Goal: Information Seeking & Learning: Learn about a topic

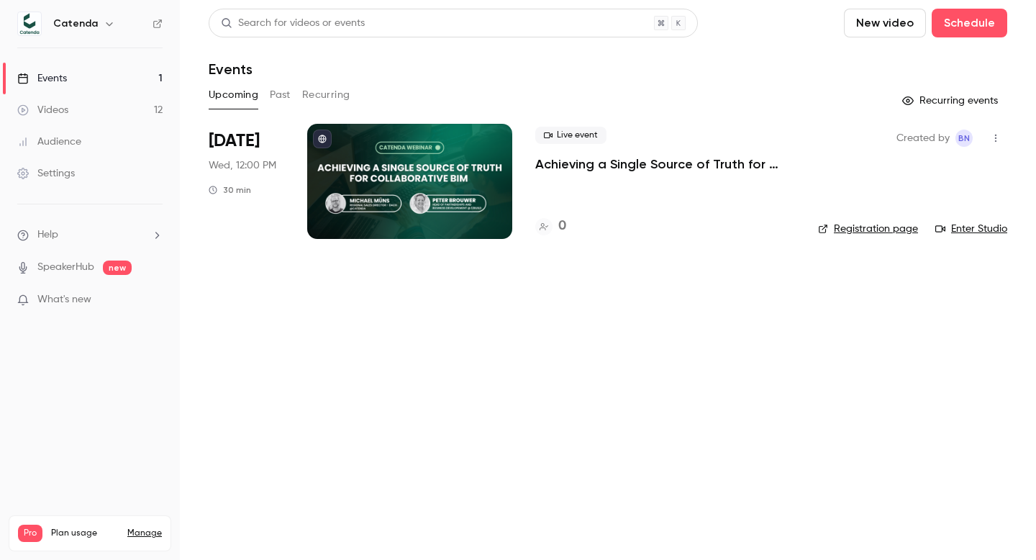
click at [421, 148] on div at bounding box center [409, 181] width 205 height 115
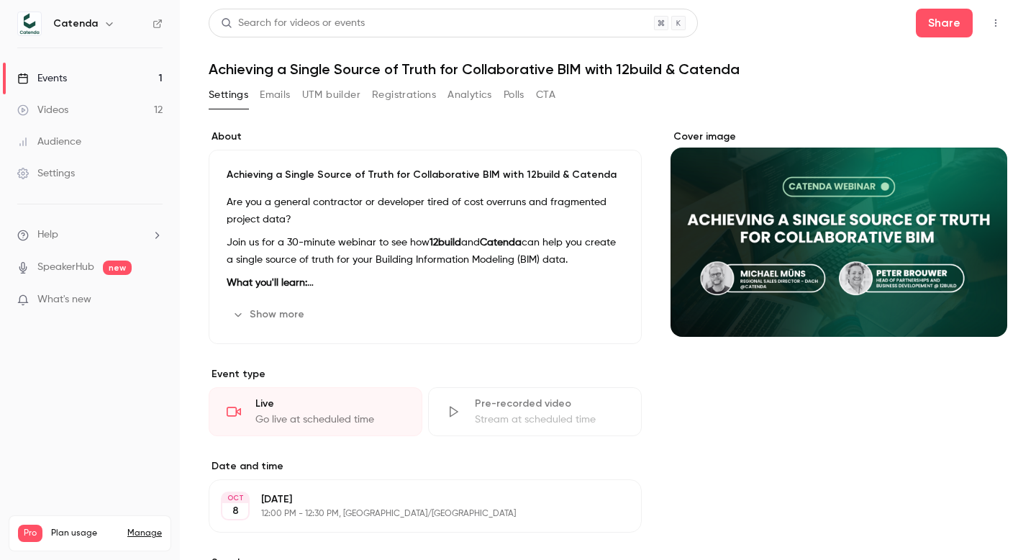
click at [347, 92] on button "UTM builder" at bounding box center [331, 94] width 58 height 23
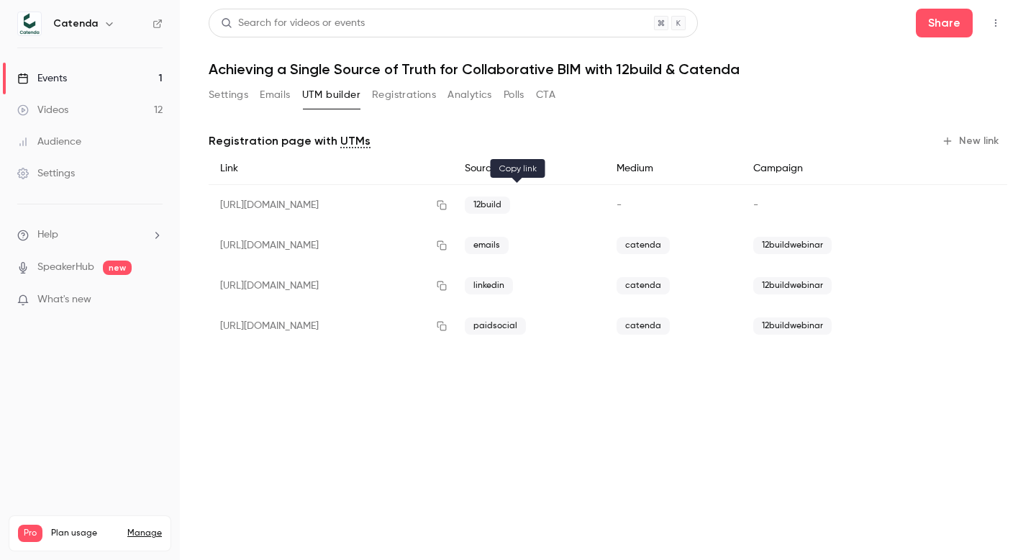
click at [447, 204] on icon "button" at bounding box center [442, 205] width 9 height 9
click at [54, 80] on div "Events" at bounding box center [42, 78] width 50 height 14
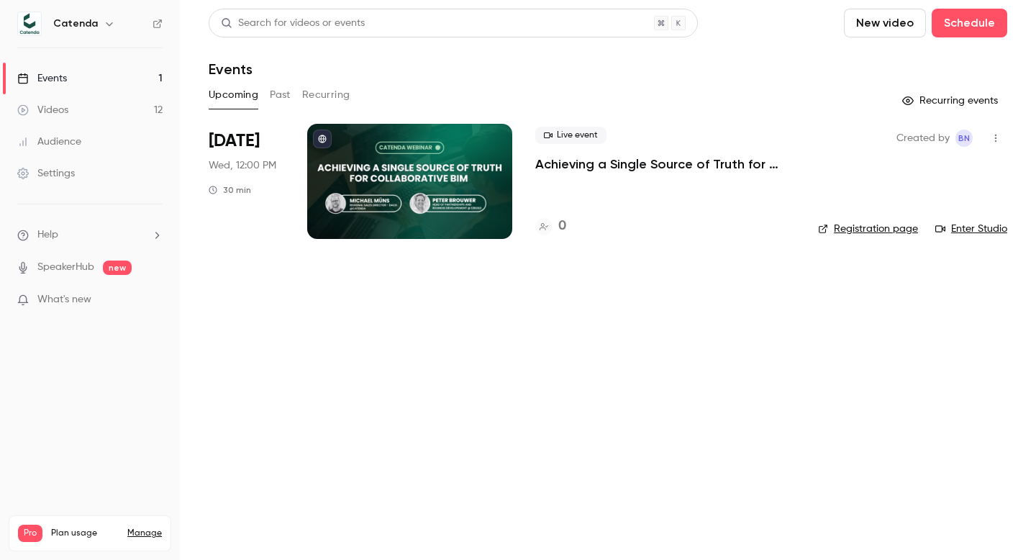
click at [631, 167] on p "Achieving a Single Source of Truth for Collaborative BIM with 12build & Catenda" at bounding box center [665, 163] width 260 height 17
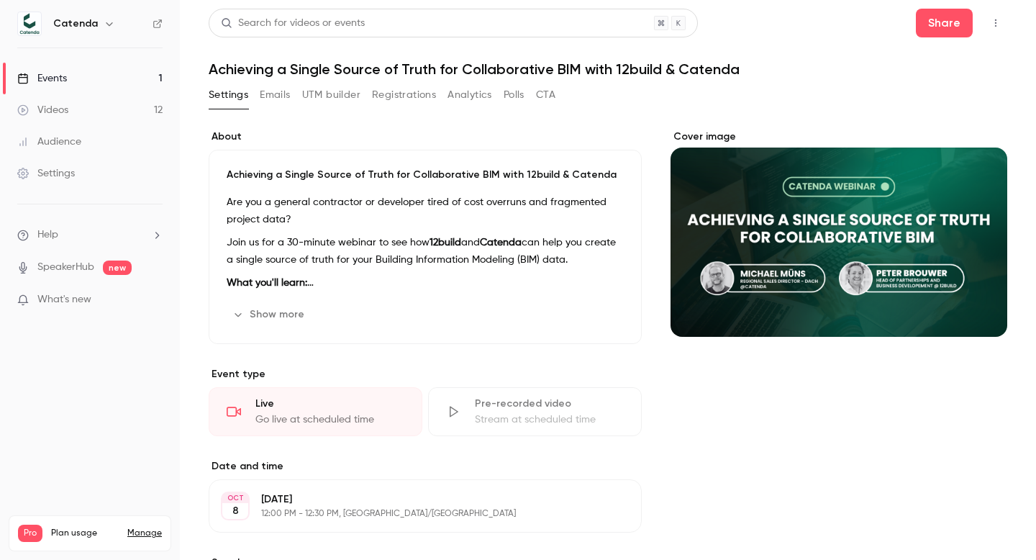
click at [992, 24] on icon "button" at bounding box center [996, 23] width 12 height 10
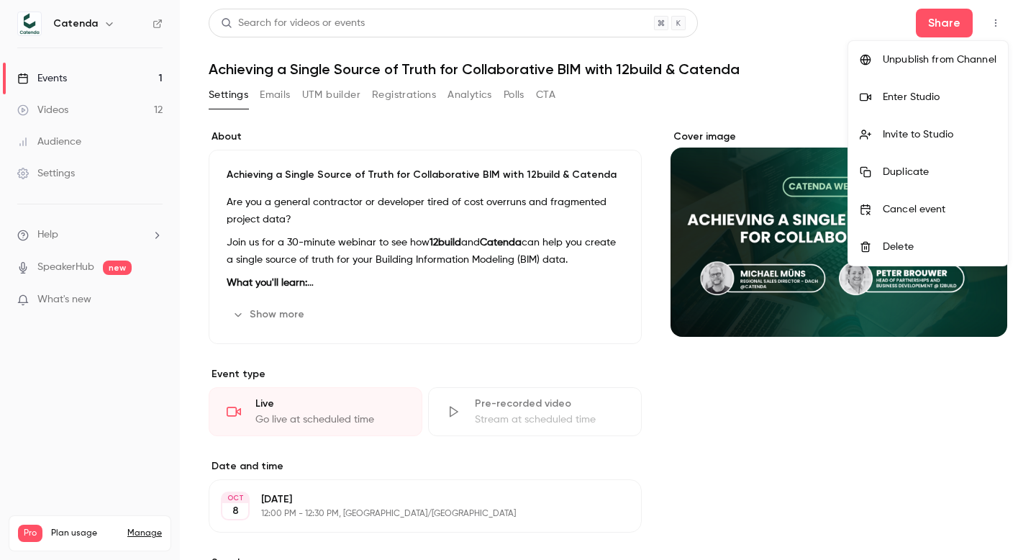
click at [928, 96] on div "Enter Studio" at bounding box center [940, 97] width 114 height 14
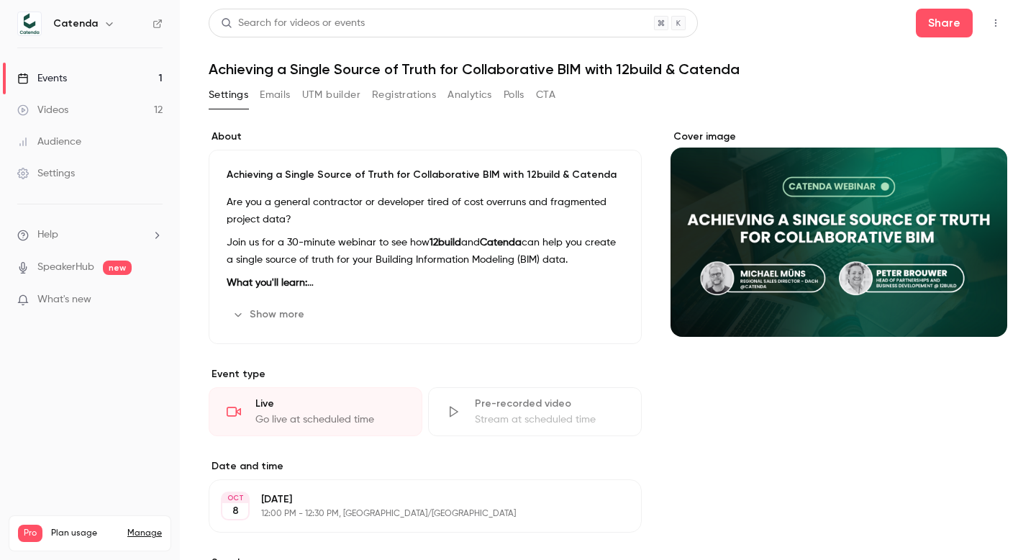
click at [1000, 22] on icon "button" at bounding box center [996, 23] width 12 height 10
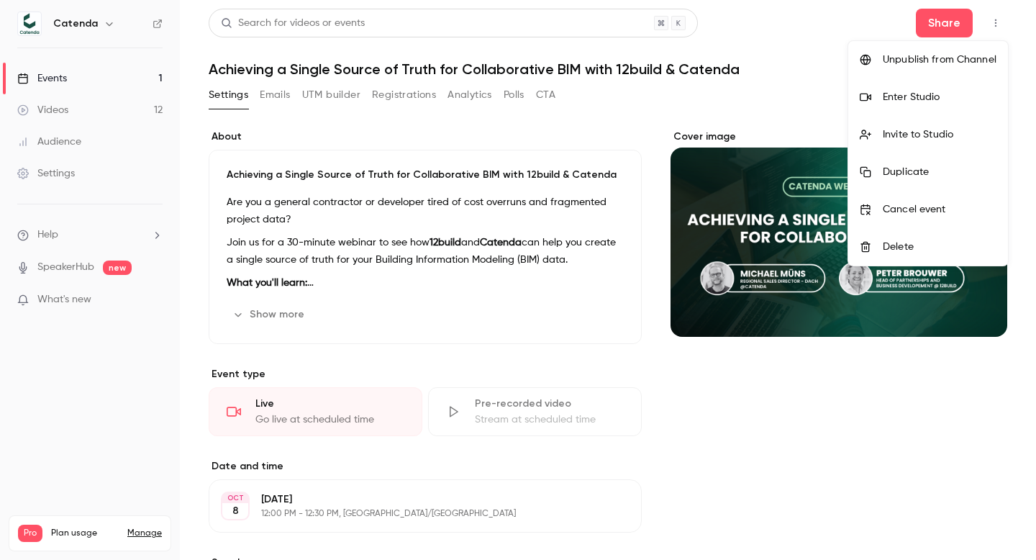
click at [941, 124] on li "Invite to Studio" at bounding box center [928, 134] width 160 height 37
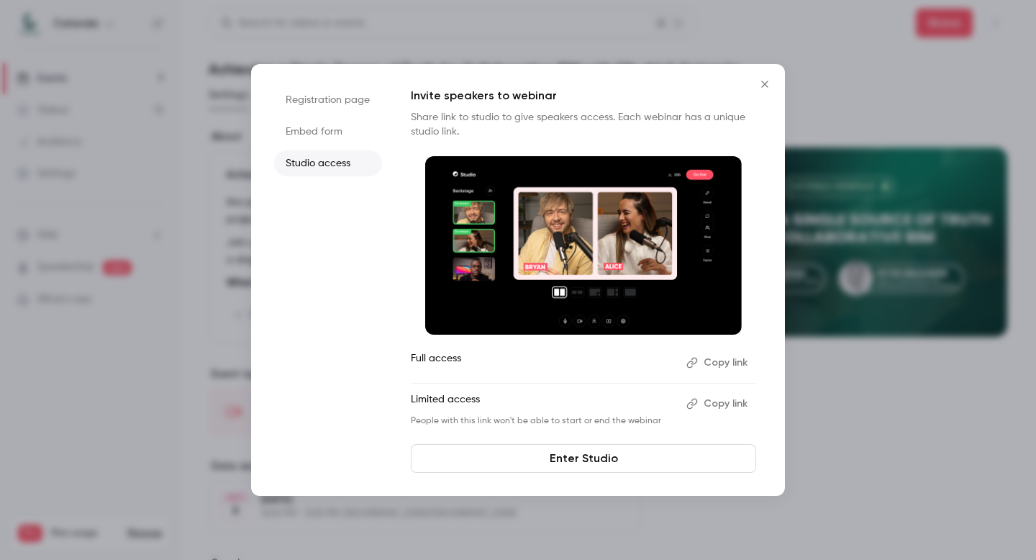
click at [717, 370] on button "Copy link" at bounding box center [719, 362] width 76 height 23
click at [763, 86] on icon "Close" at bounding box center [764, 84] width 6 height 6
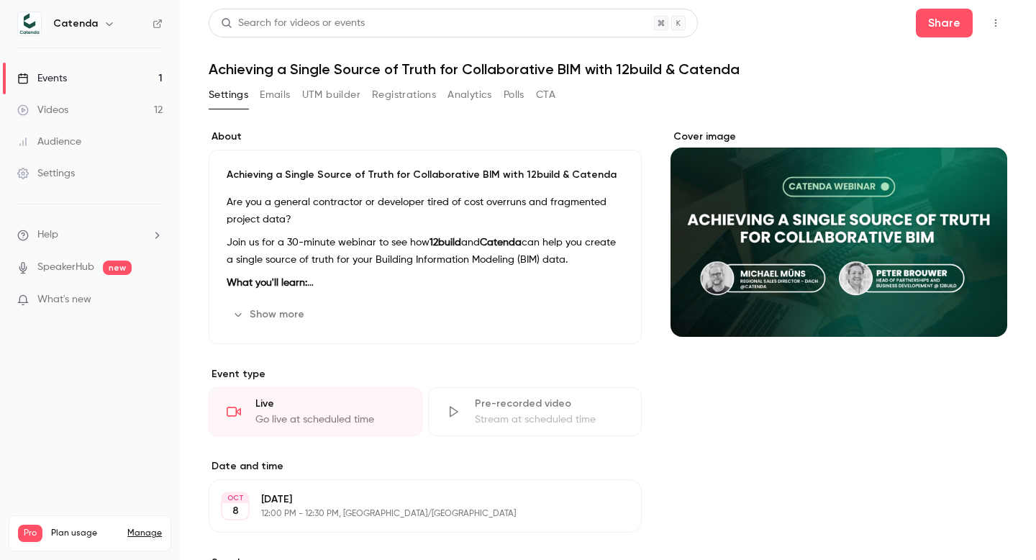
click at [133, 80] on link "Events 1" at bounding box center [90, 79] width 180 height 32
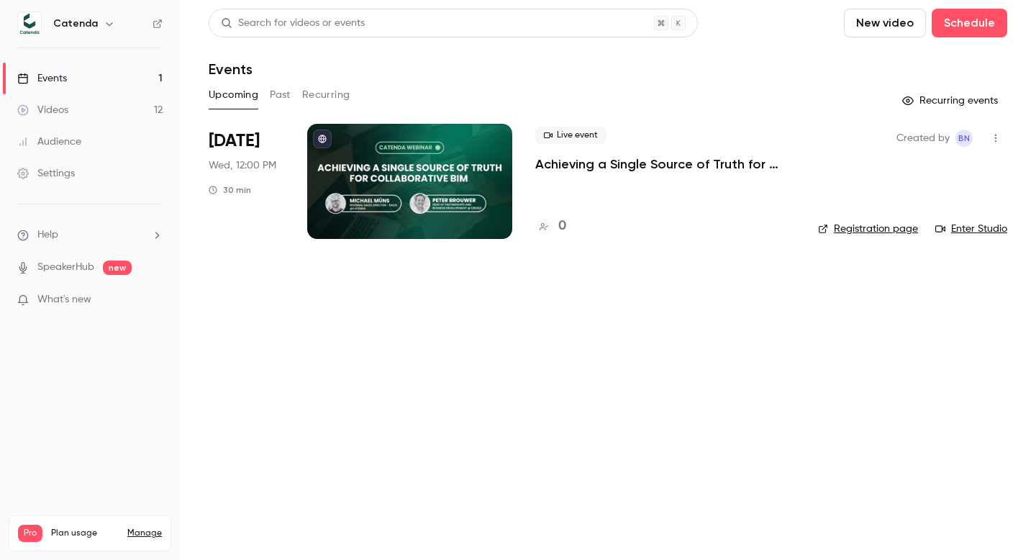
click at [226, 138] on span "[DATE]" at bounding box center [234, 141] width 51 height 23
click at [585, 166] on p "Achieving a Single Source of Truth for Collaborative BIM with 12build & Catenda" at bounding box center [665, 163] width 260 height 17
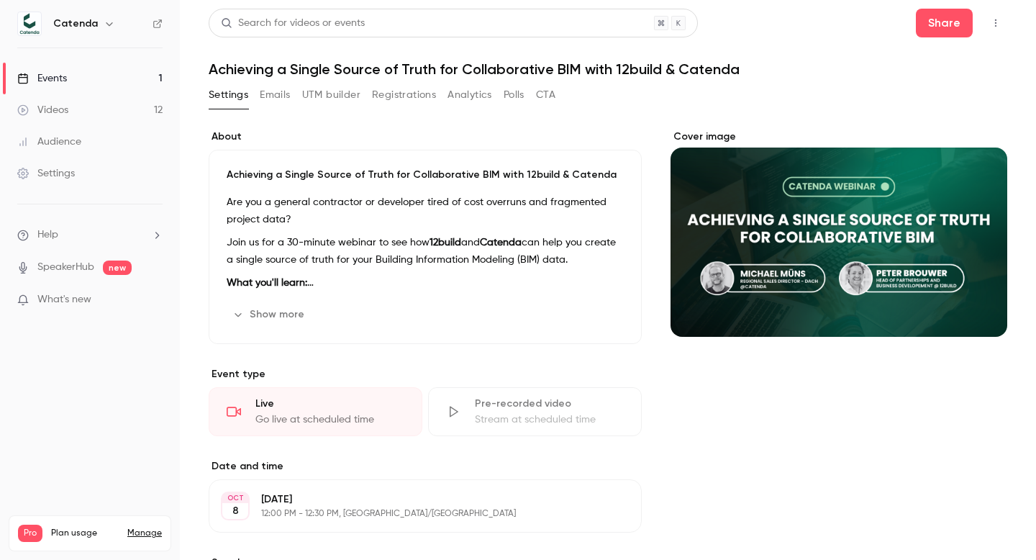
click at [278, 312] on button "Show more" at bounding box center [270, 314] width 86 height 23
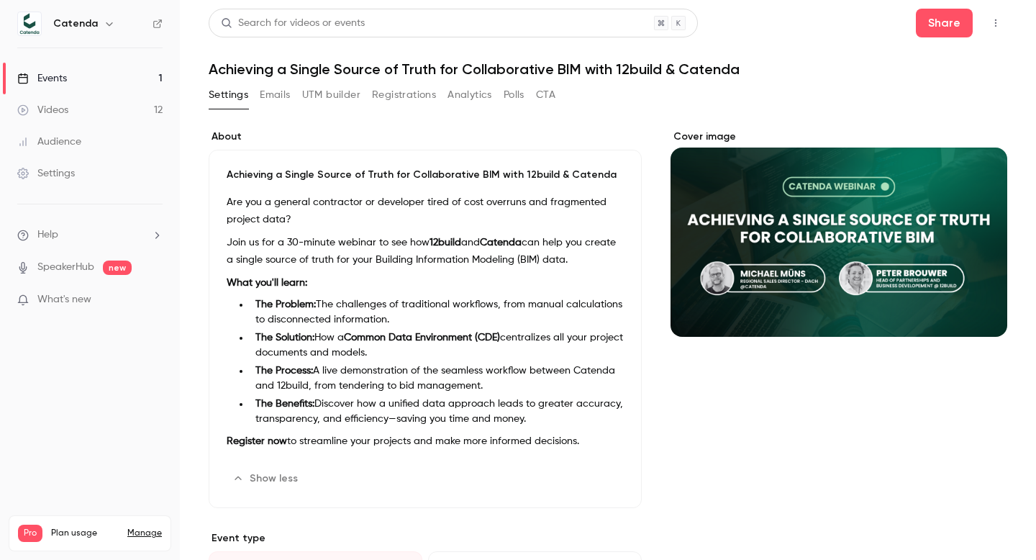
click at [225, 173] on div "Achieving a Single Source of Truth for Collaborative BIM with 12build & Catenda…" at bounding box center [425, 329] width 433 height 358
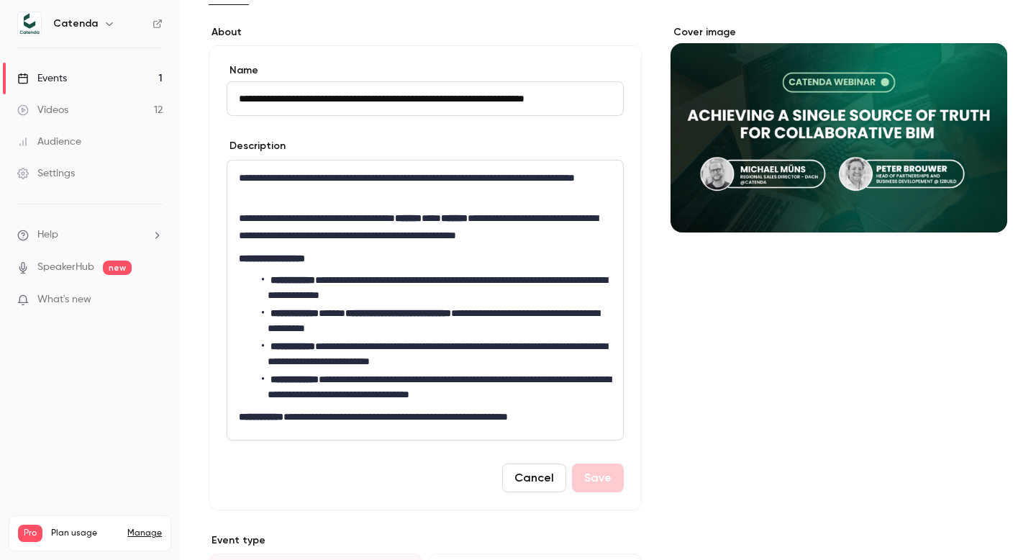
scroll to position [110, 0]
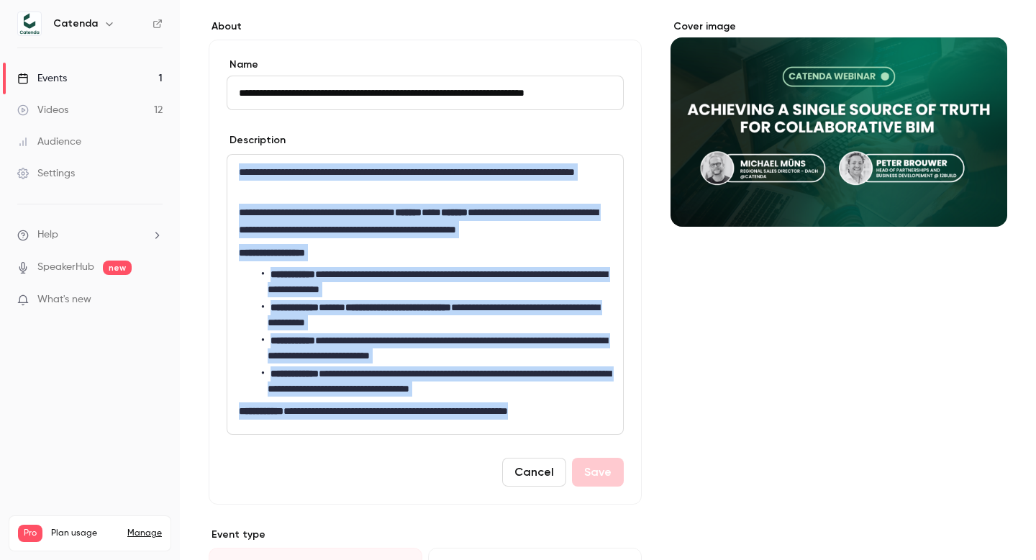
drag, startPoint x: 595, startPoint y: 408, endPoint x: 237, endPoint y: 169, distance: 430.7
click at [237, 168] on div "**********" at bounding box center [425, 294] width 396 height 279
click at [559, 40] on div "**********" at bounding box center [425, 272] width 433 height 465
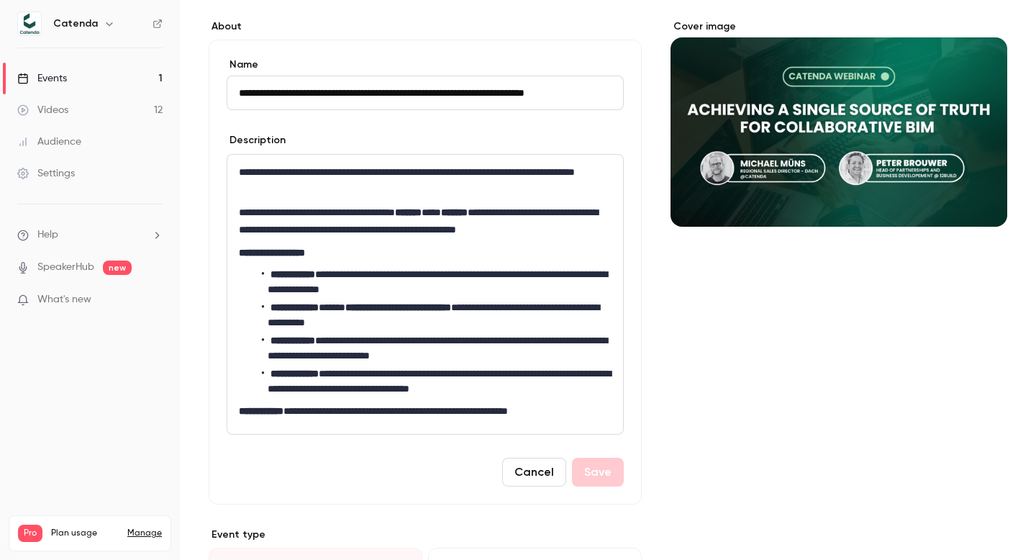
scroll to position [0, 0]
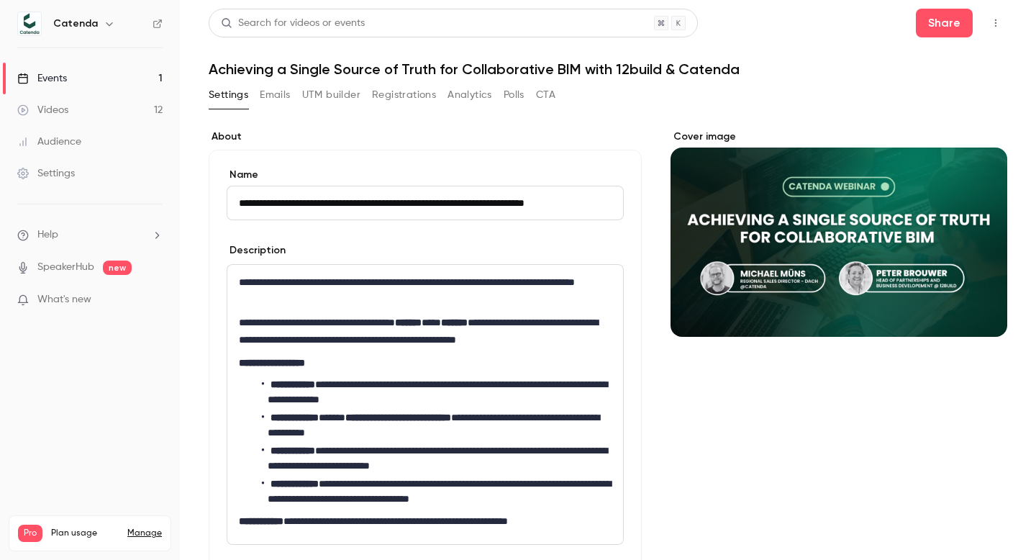
click at [420, 95] on button "Registrations" at bounding box center [404, 94] width 64 height 23
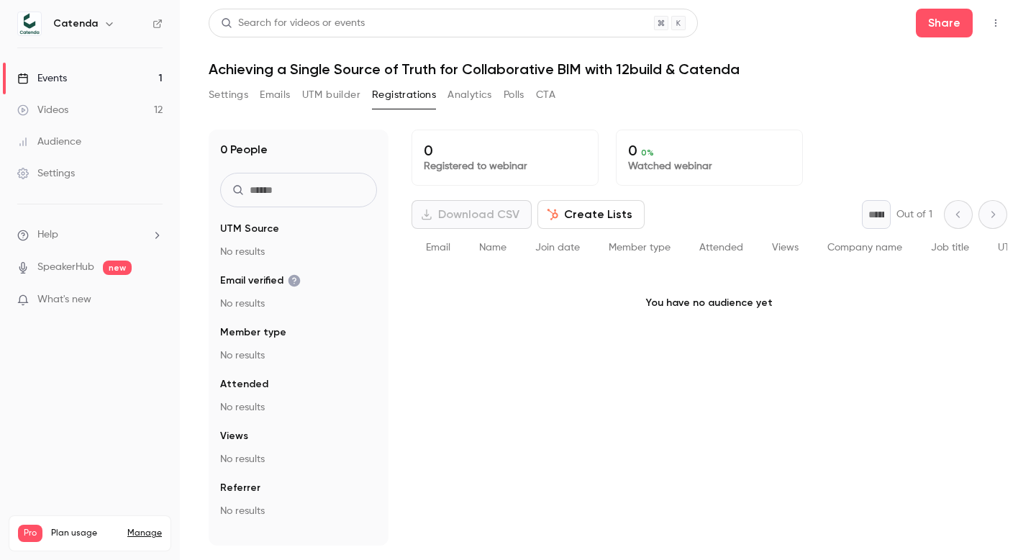
click at [466, 98] on button "Analytics" at bounding box center [470, 94] width 45 height 23
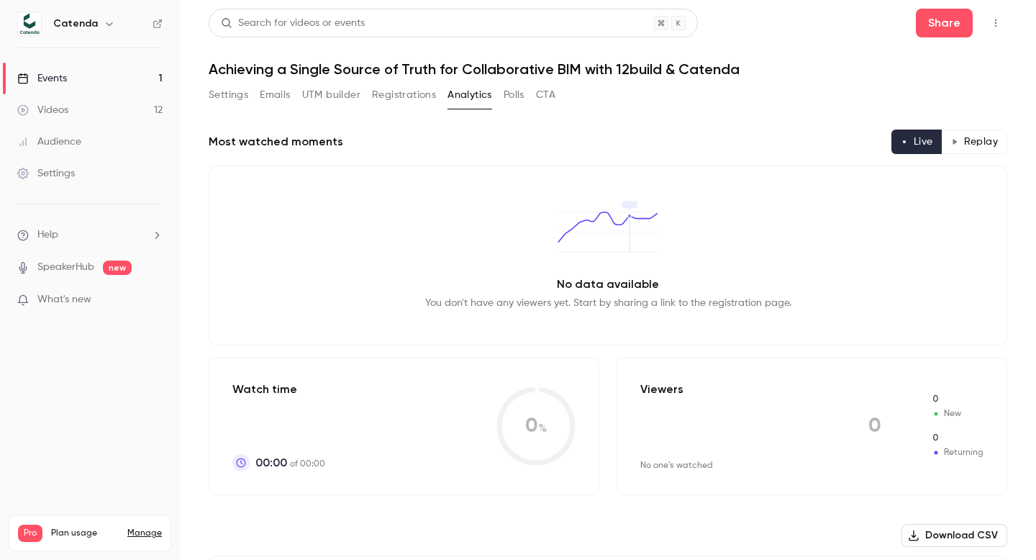
click at [337, 96] on button "UTM builder" at bounding box center [331, 94] width 58 height 23
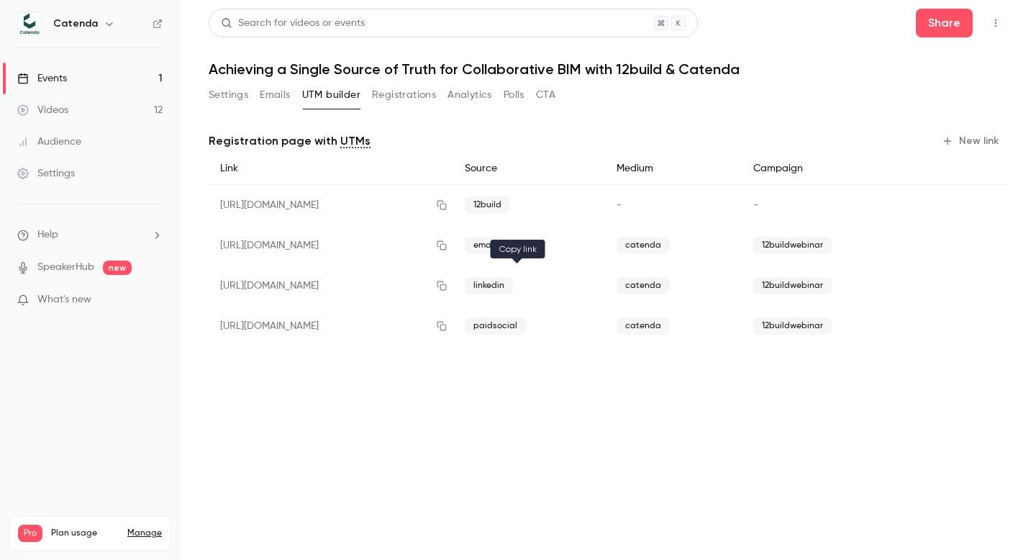
click at [448, 286] on icon "button" at bounding box center [442, 286] width 12 height 10
click at [447, 286] on icon "button" at bounding box center [442, 285] width 9 height 9
